Goal: Information Seeking & Learning: Find specific fact

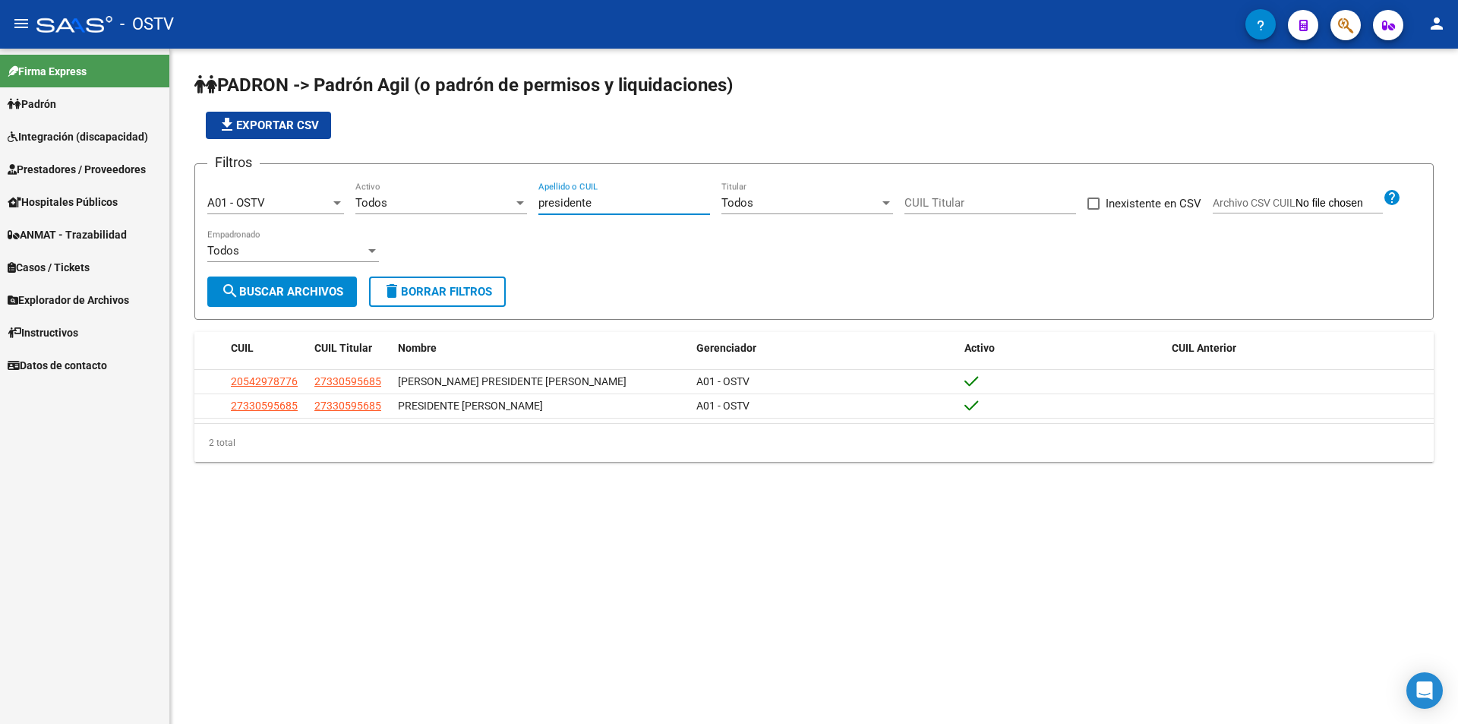
drag, startPoint x: 641, startPoint y: 207, endPoint x: 493, endPoint y: 192, distance: 148.8
click at [496, 192] on div "Filtros A01 - OSTV Seleccionar Gerenciador Todos Activo presidente Apellido o C…" at bounding box center [814, 226] width 1214 height 100
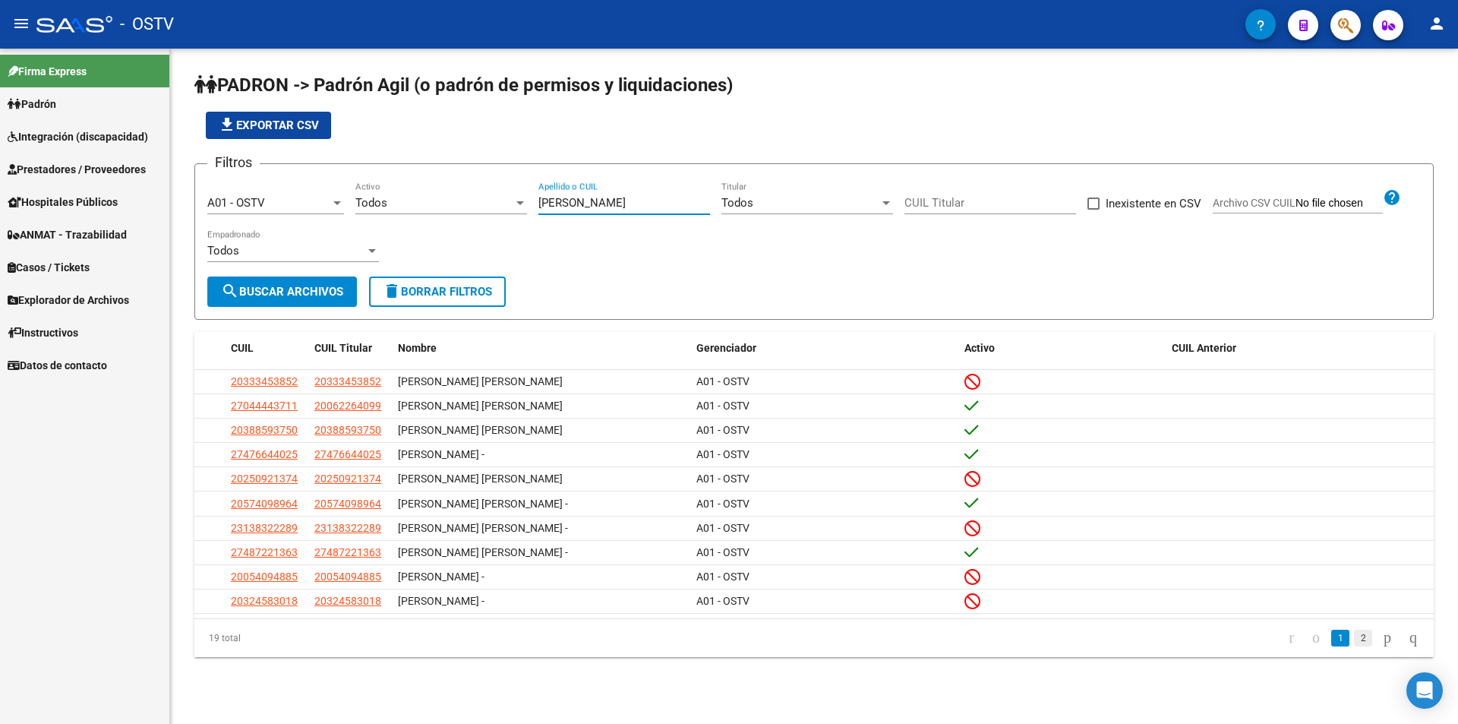
click at [1354, 646] on link "2" at bounding box center [1363, 638] width 18 height 17
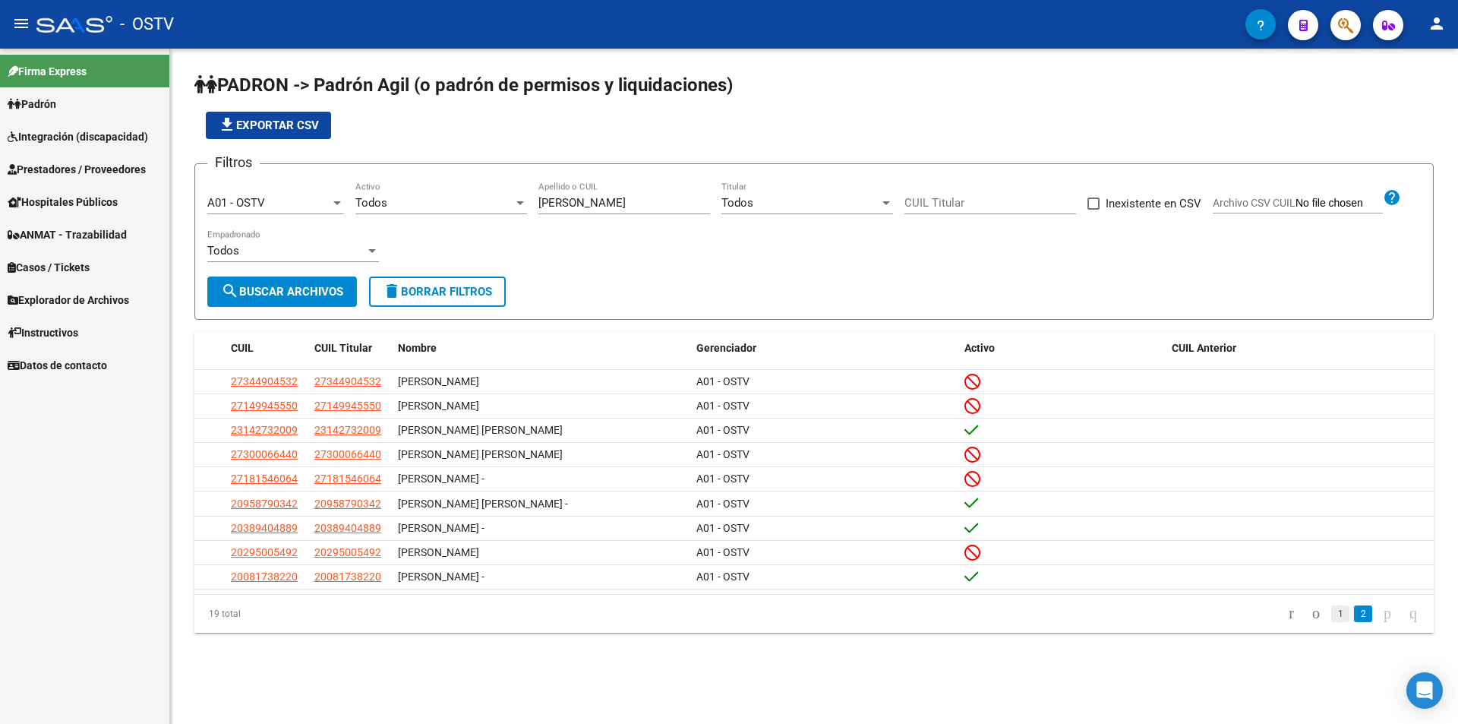
click at [1331, 621] on link "1" at bounding box center [1340, 613] width 18 height 17
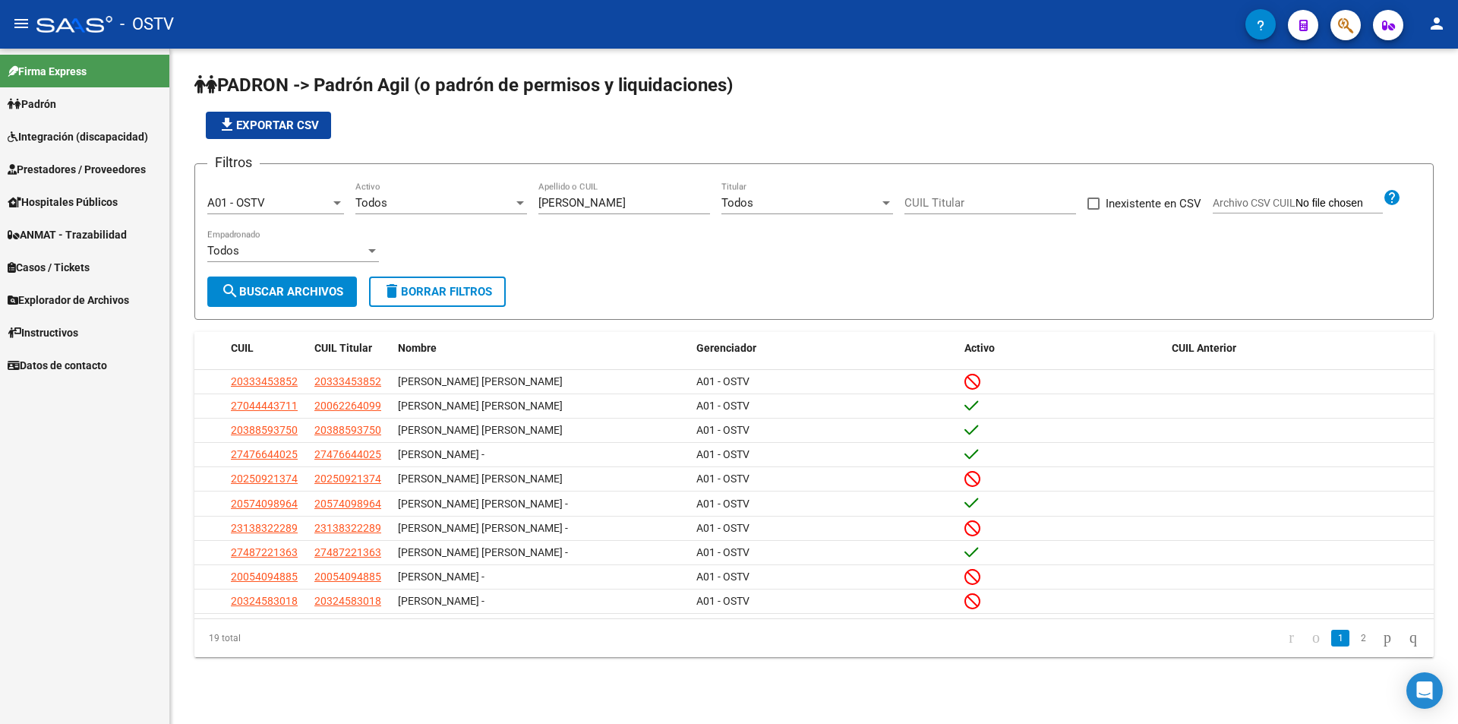
click at [587, 200] on input "[PERSON_NAME]" at bounding box center [624, 203] width 172 height 14
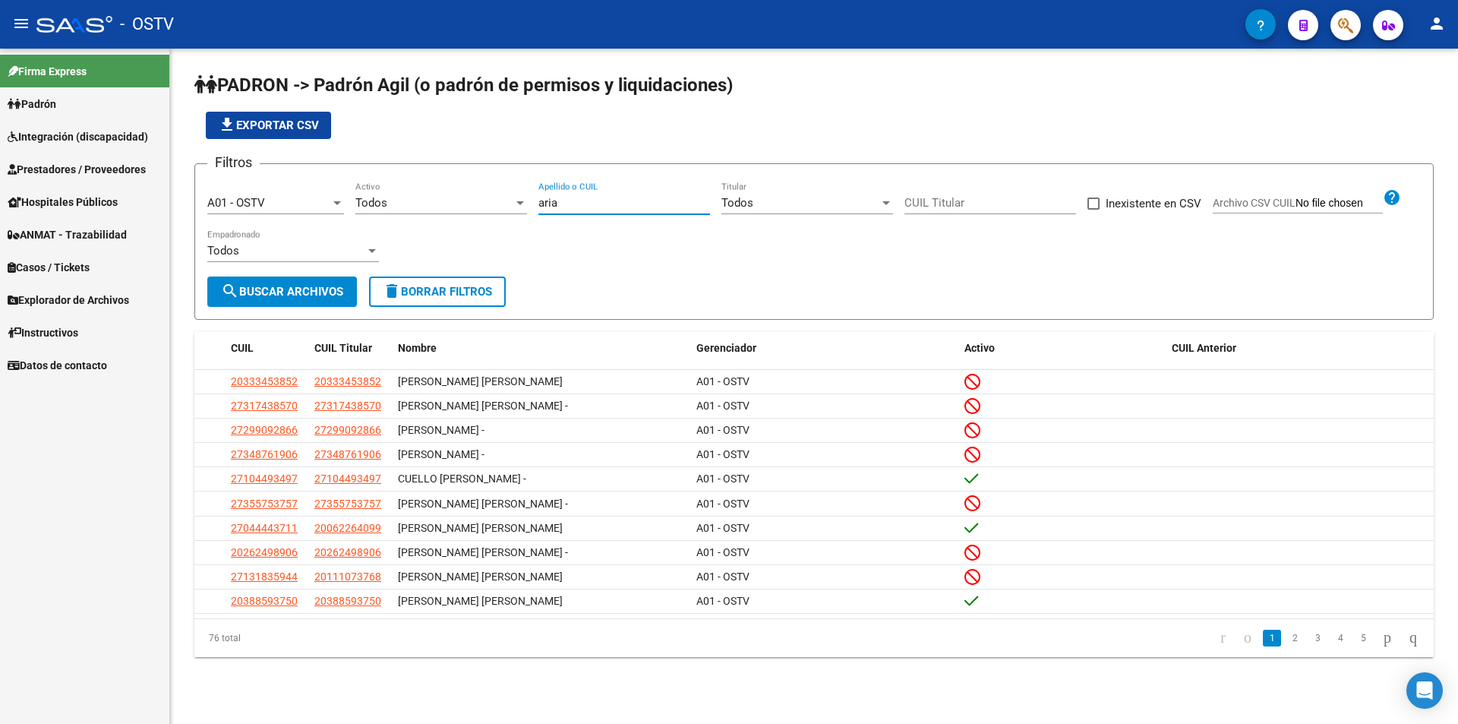
type input "aria"
click at [366, 197] on span "Todos" at bounding box center [371, 203] width 32 height 14
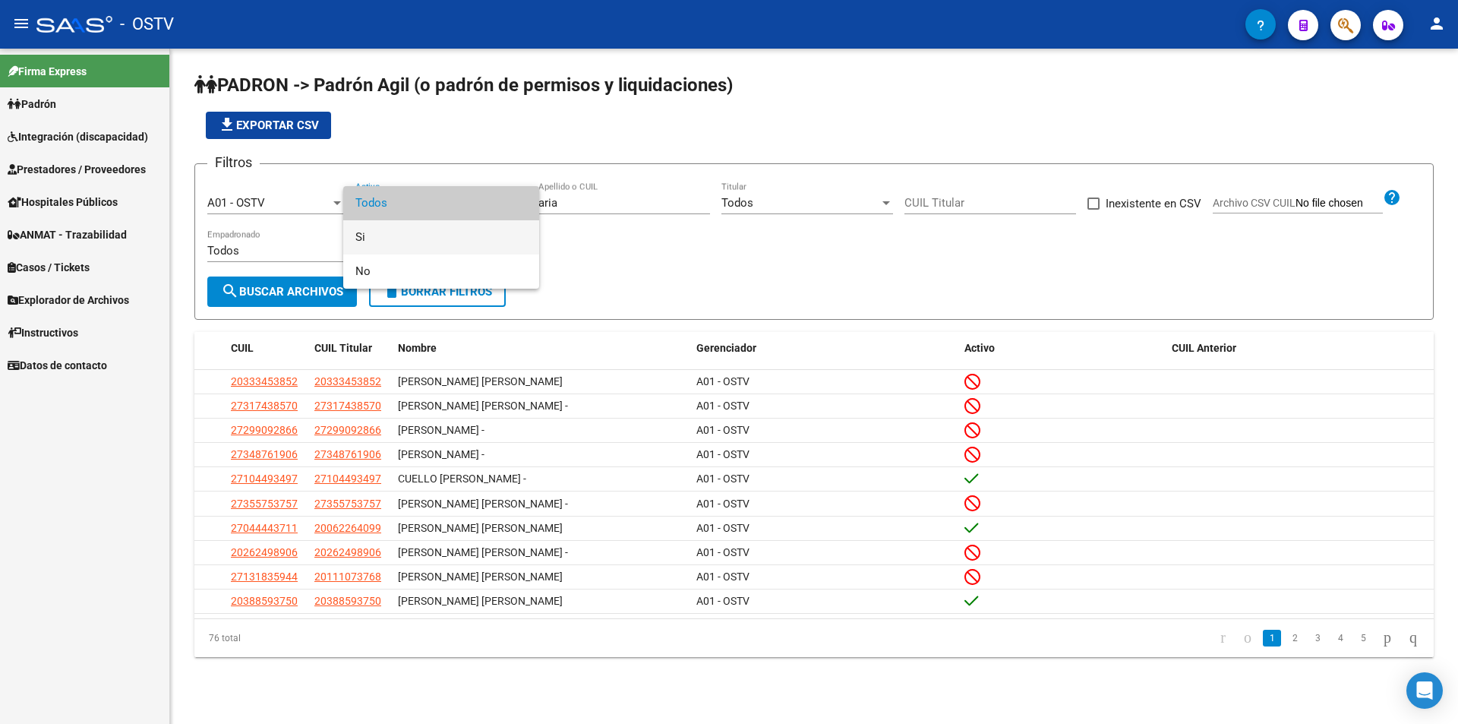
click at [421, 226] on span "Si" at bounding box center [441, 237] width 172 height 34
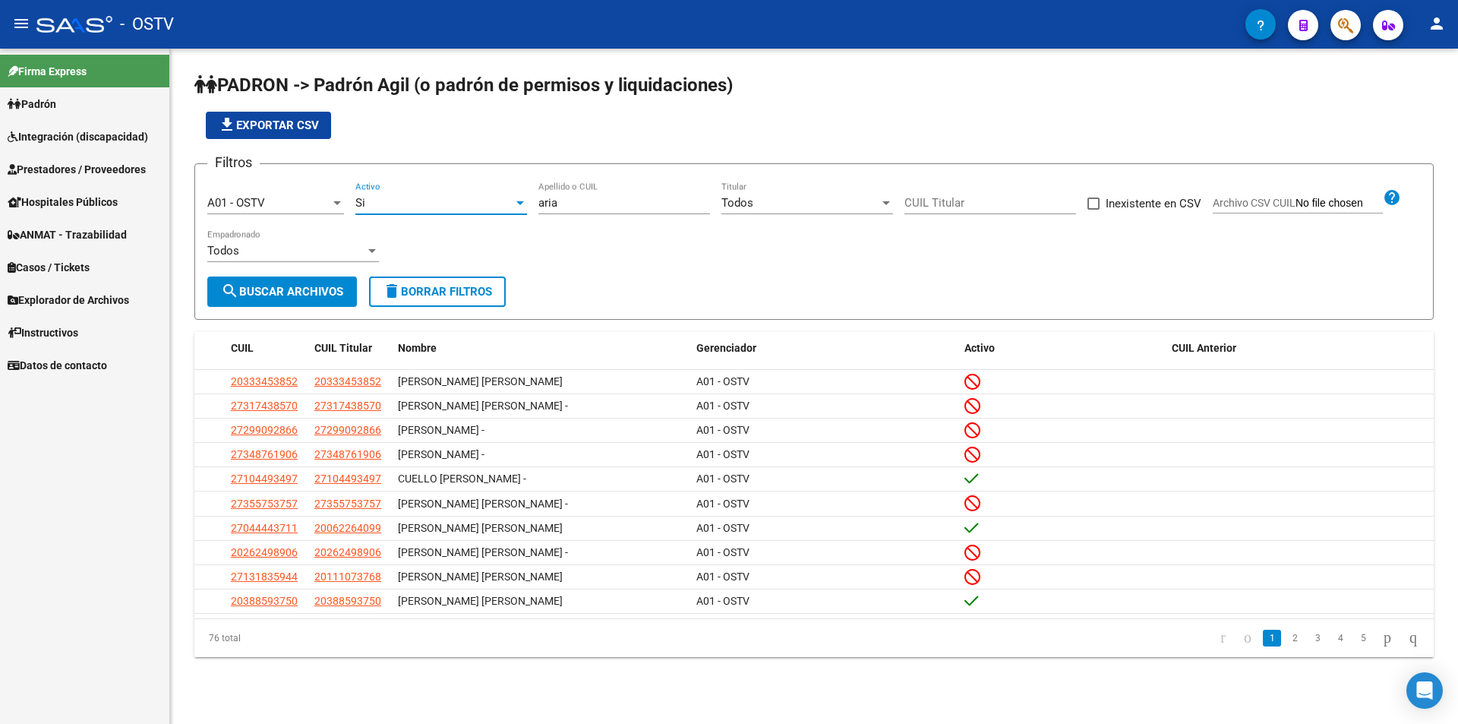
click at [576, 203] on input "aria" at bounding box center [624, 203] width 172 height 14
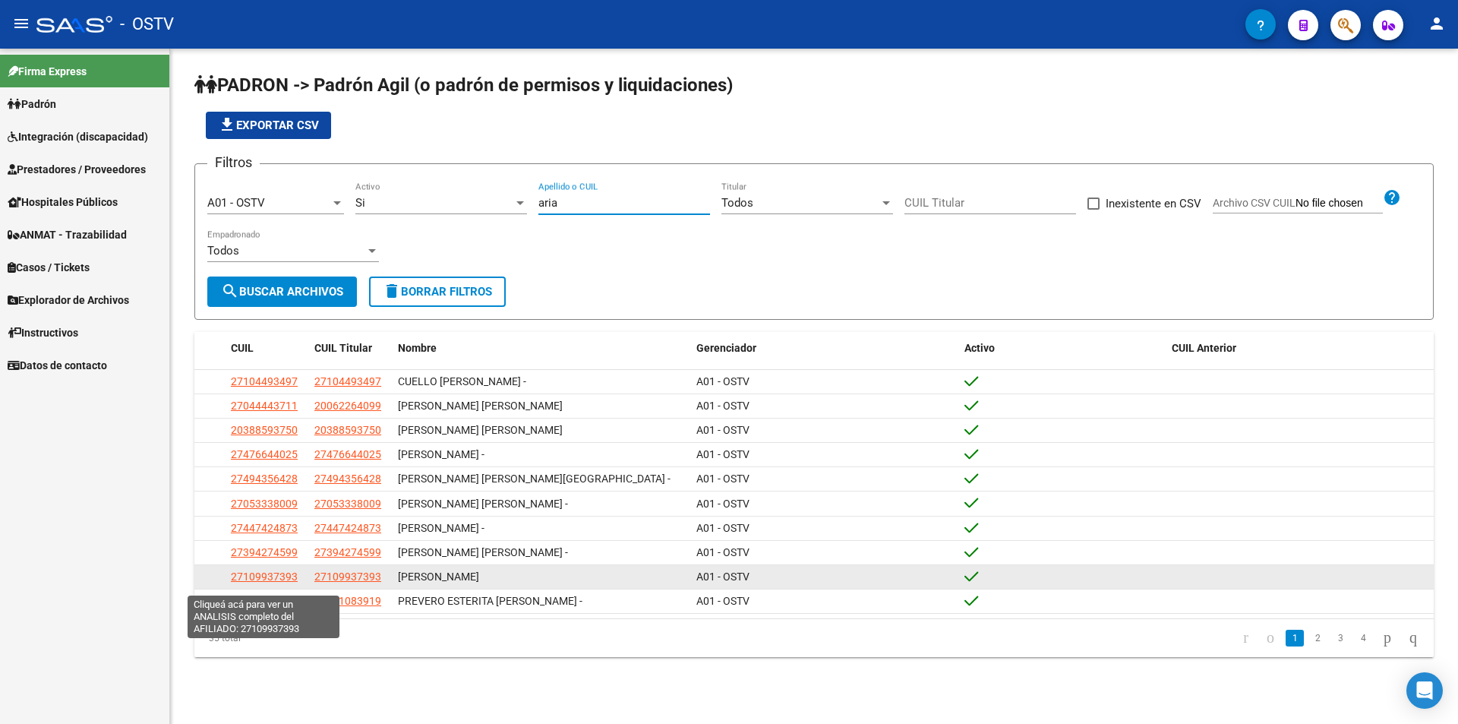
click at [273, 583] on span "27109937393" at bounding box center [264, 576] width 67 height 12
type textarea "27109937393"
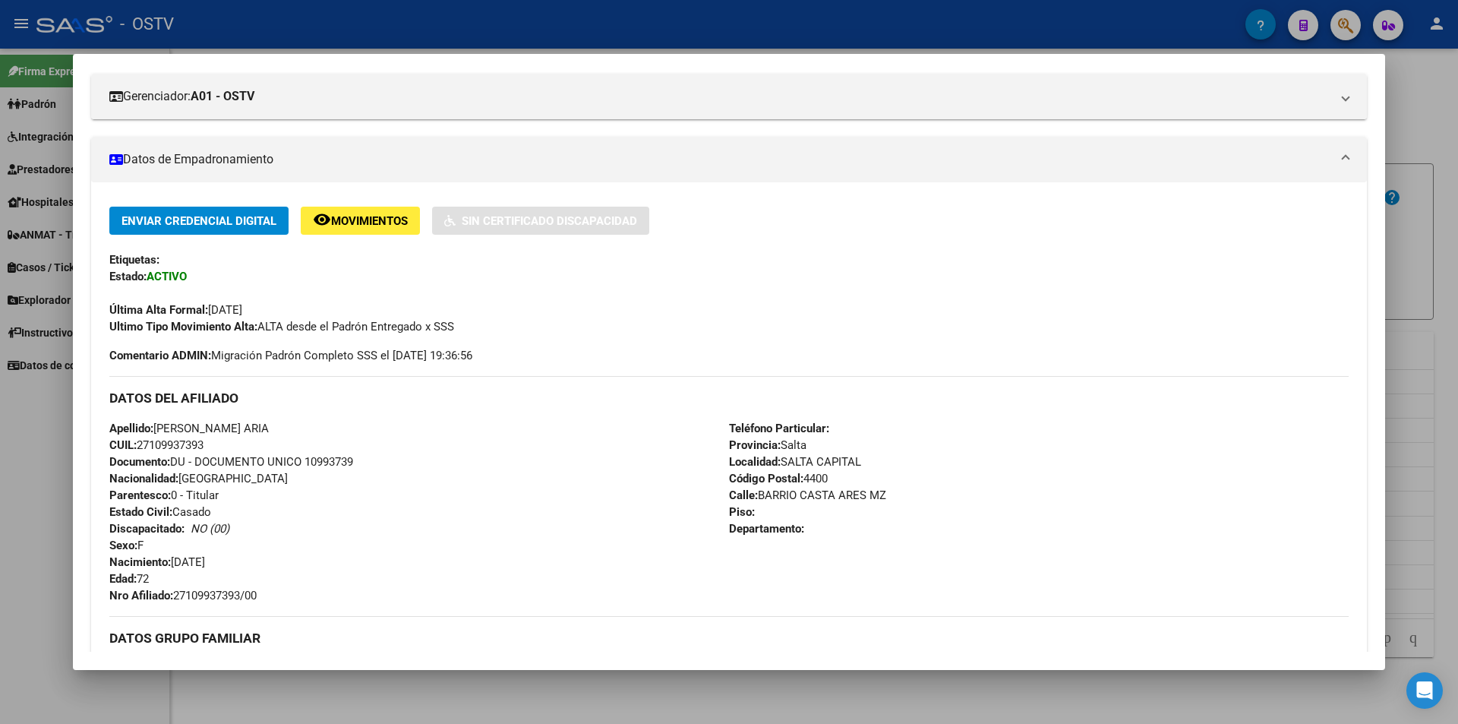
scroll to position [228, 0]
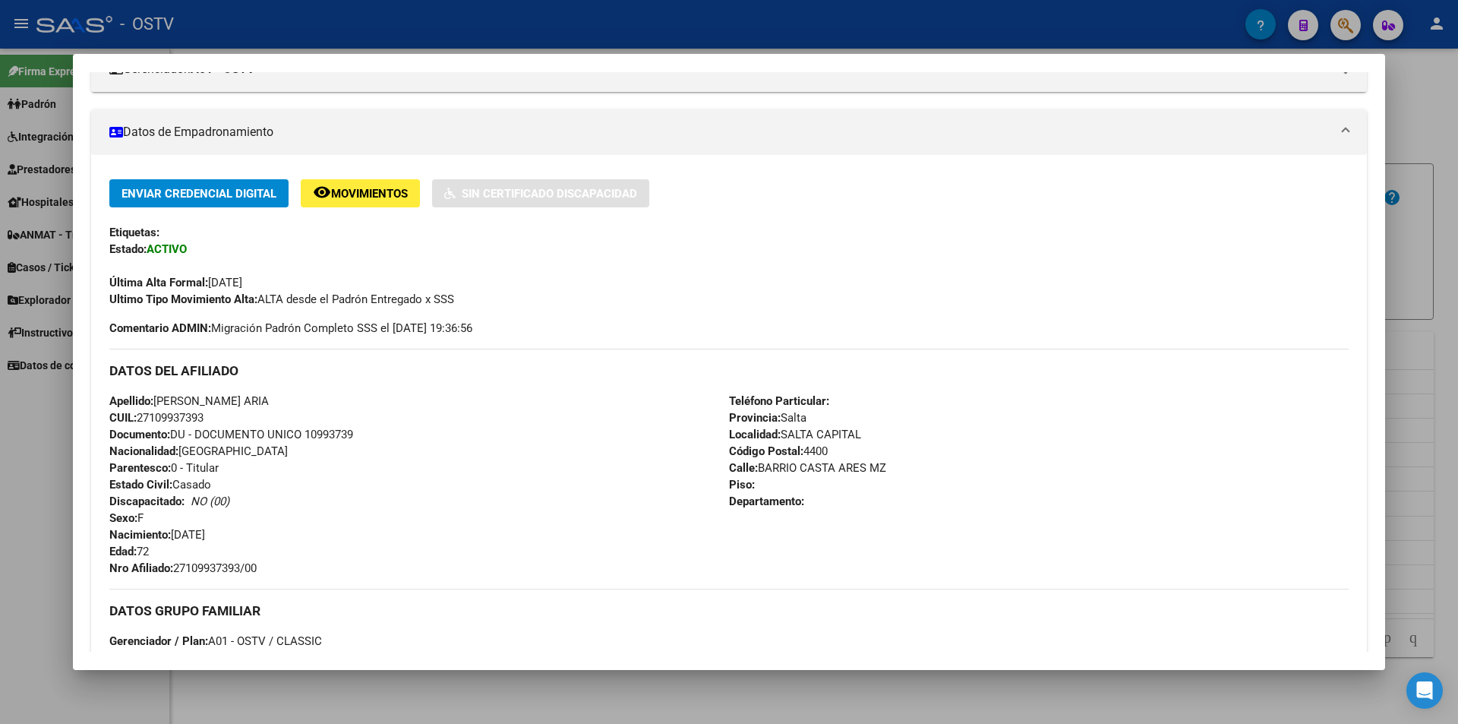
drag, startPoint x: 176, startPoint y: 567, endPoint x: 292, endPoint y: 564, distance: 115.5
click at [292, 564] on div "Apellido: [PERSON_NAME] ARIA CUIL: 27109937393 Documento: DU - DOCUMENTO UNICO …" at bounding box center [419, 485] width 620 height 184
copy span "27109937393/00"
